Goal: Information Seeking & Learning: Learn about a topic

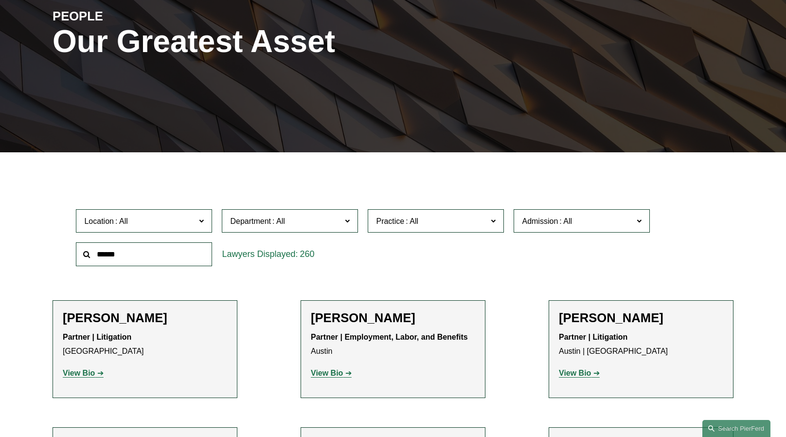
scroll to position [132, 0]
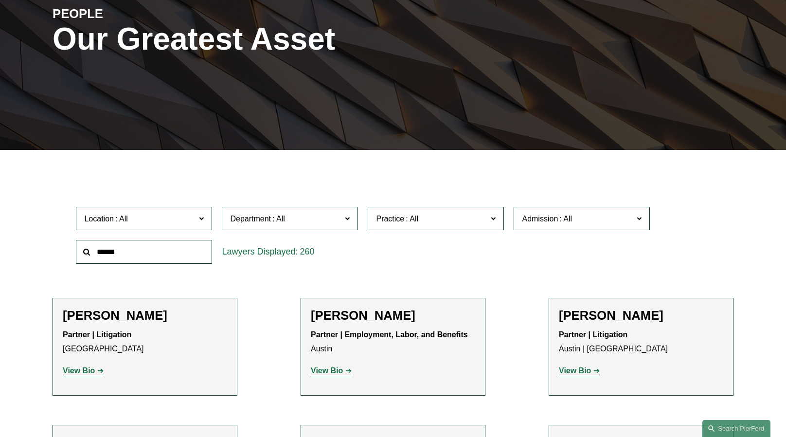
click at [203, 219] on span at bounding box center [201, 218] width 5 height 13
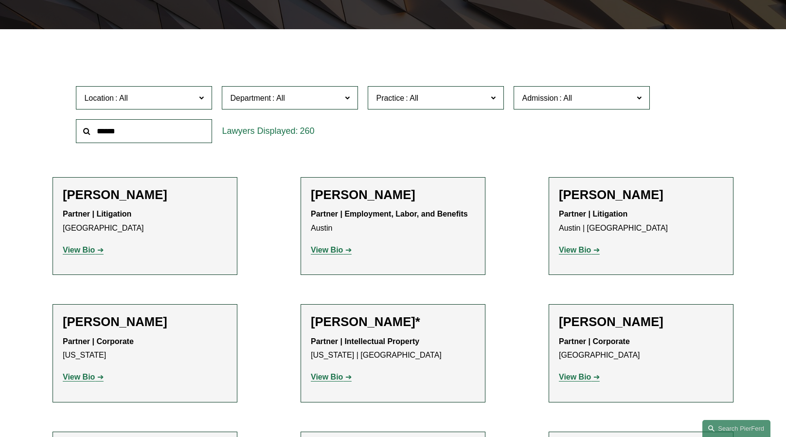
scroll to position [376, 0]
click at [0, 0] on link "[GEOGRAPHIC_DATA]" at bounding box center [0, 0] width 0 height 0
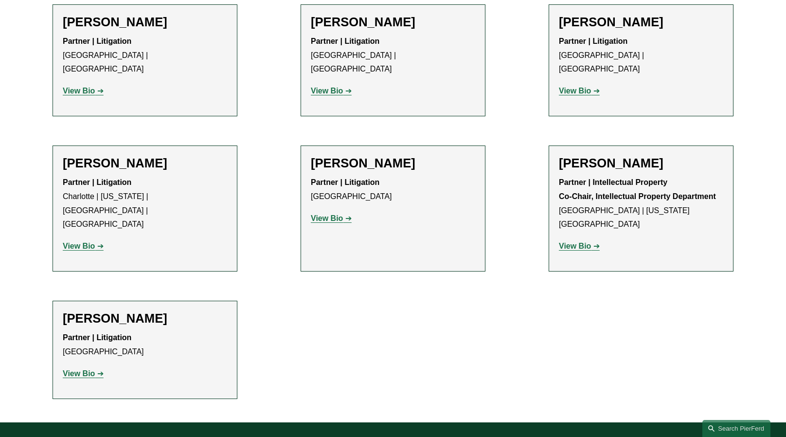
scroll to position [672, 0]
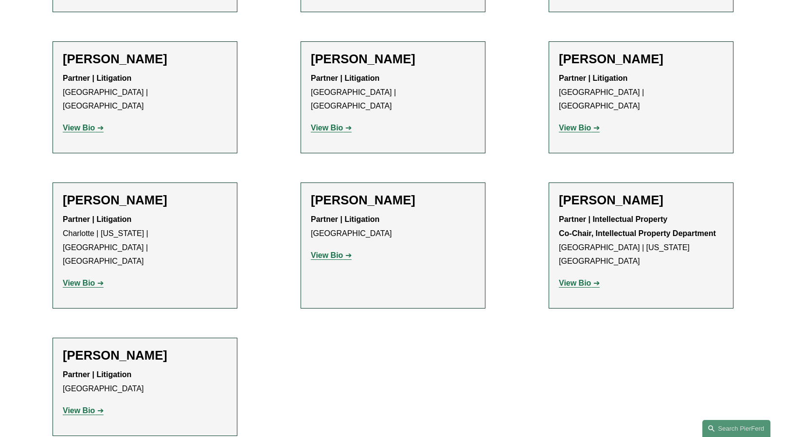
click at [605, 193] on h2 "[PERSON_NAME]" at bounding box center [641, 200] width 164 height 15
click at [570, 279] on strong "View Bio" at bounding box center [575, 283] width 32 height 8
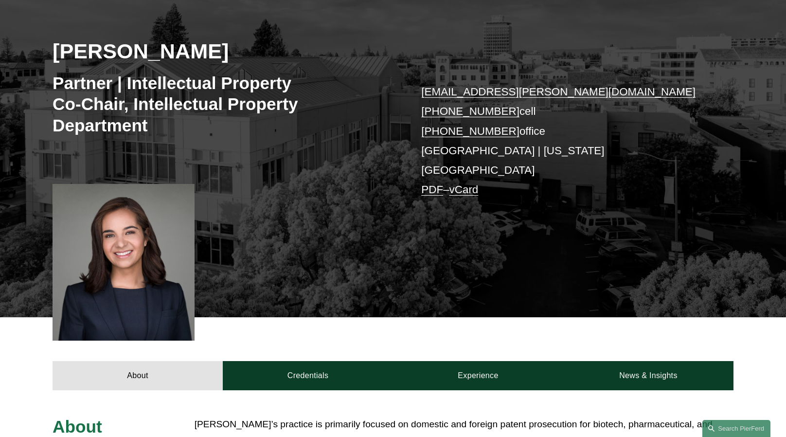
scroll to position [131, 0]
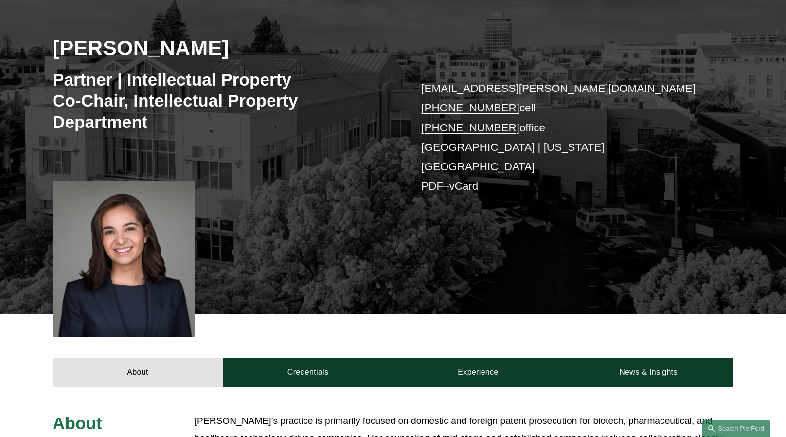
click at [121, 233] on div at bounding box center [124, 259] width 142 height 157
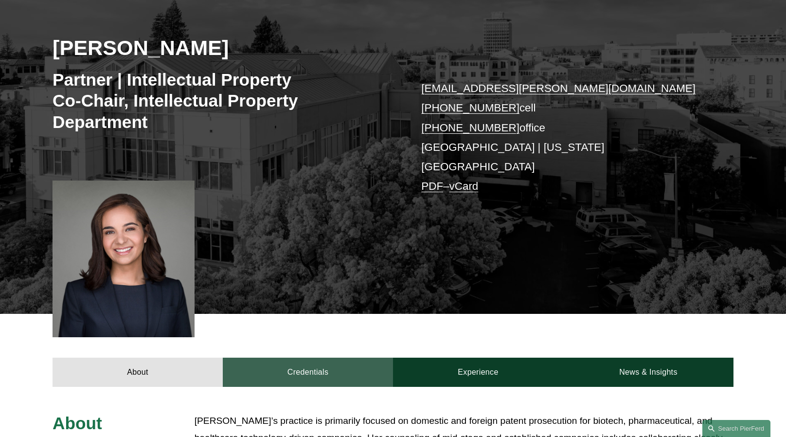
click at [316, 367] on link "Credentials" at bounding box center [308, 372] width 170 height 29
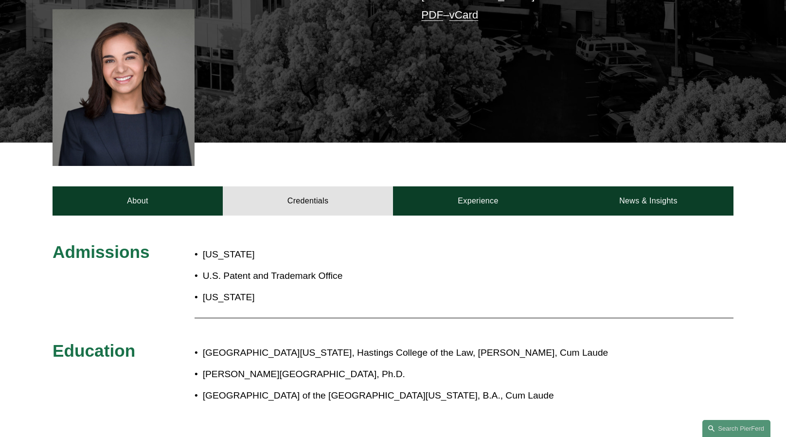
scroll to position [322, 0]
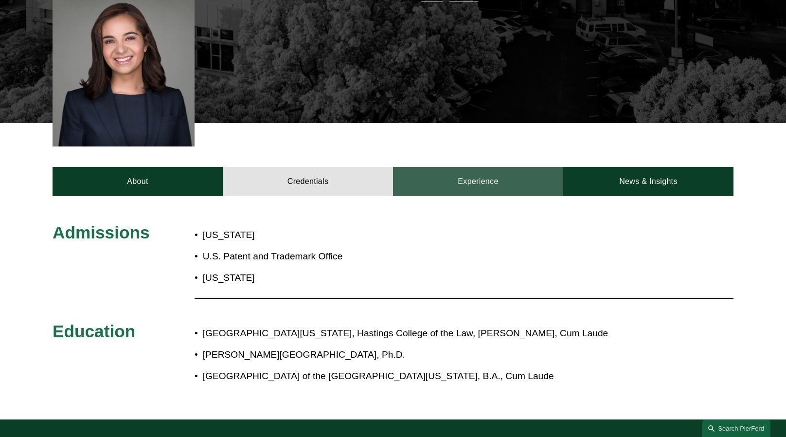
click at [464, 167] on link "Experience" at bounding box center [478, 181] width 170 height 29
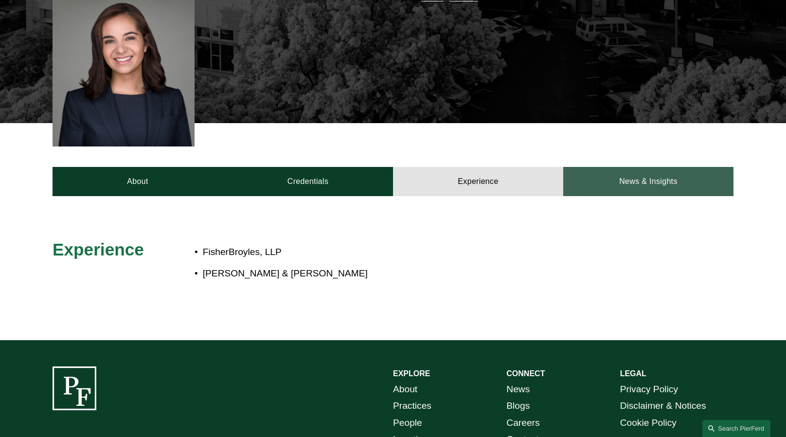
click at [629, 167] on link "News & Insights" at bounding box center [649, 181] width 170 height 29
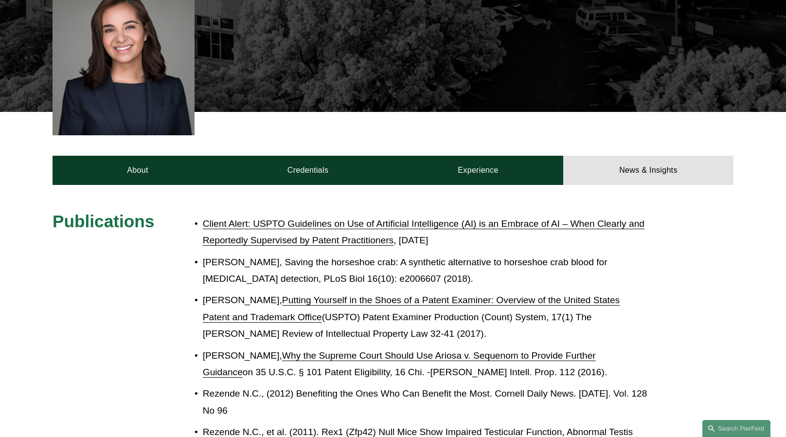
scroll to position [333, 0]
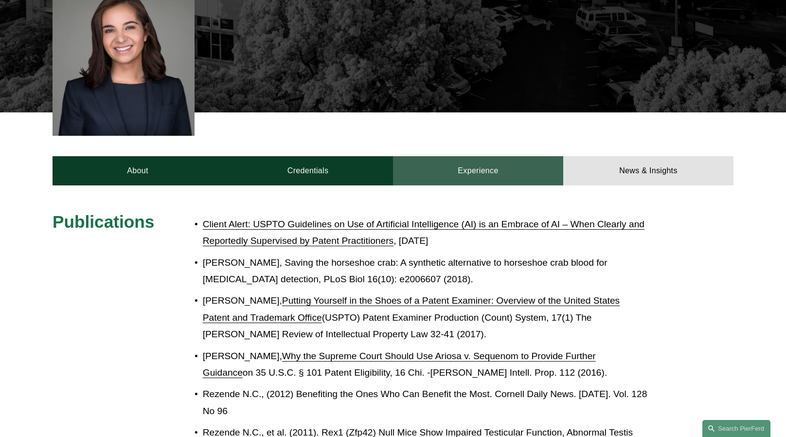
click at [432, 157] on link "Experience" at bounding box center [478, 170] width 170 height 29
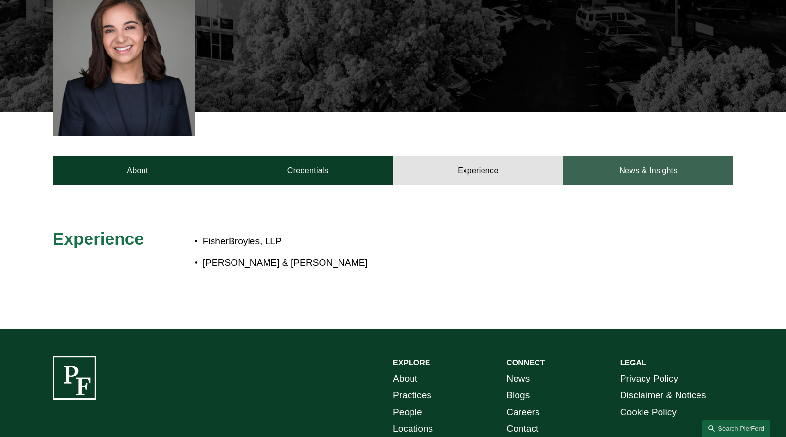
click at [616, 156] on link "News & Insights" at bounding box center [649, 170] width 170 height 29
